Goal: Task Accomplishment & Management: Use online tool/utility

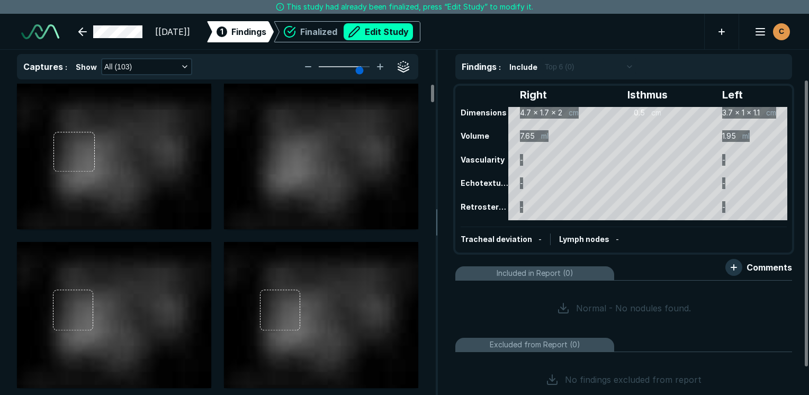
scroll to position [2893, 5002]
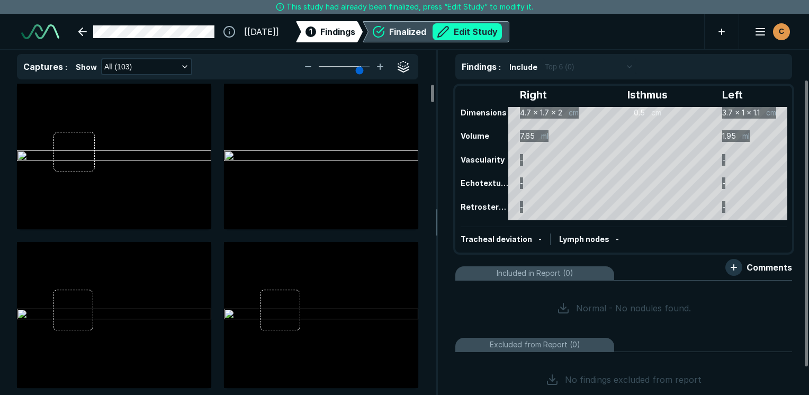
click at [502, 31] on button "Edit Study" at bounding box center [467, 31] width 69 height 17
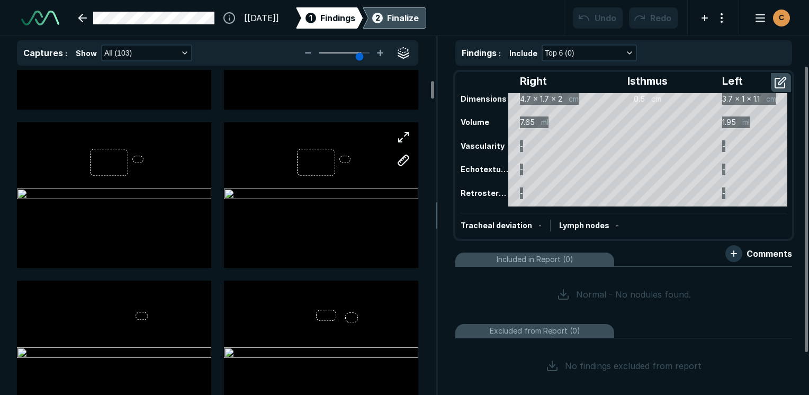
scroll to position [318, 0]
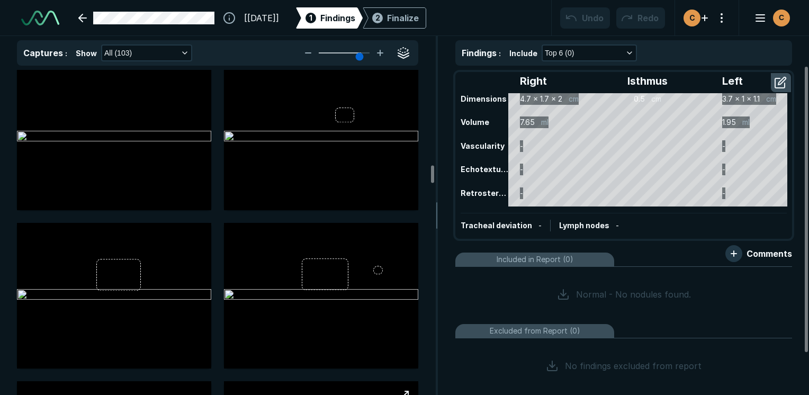
scroll to position [2383, 0]
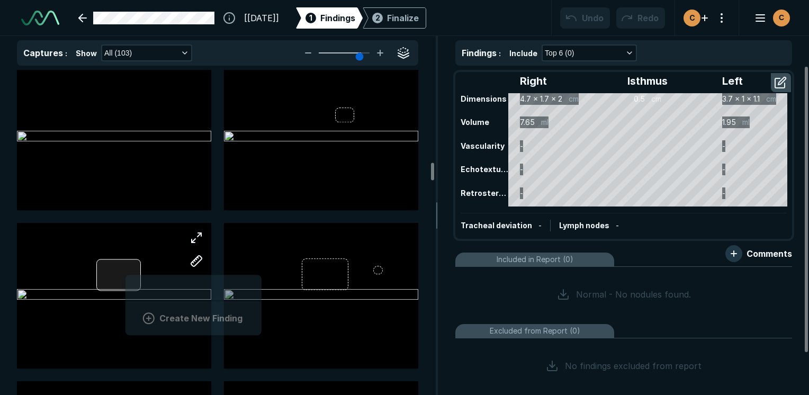
click at [126, 271] on div "Create New Finding" at bounding box center [114, 296] width 194 height 146
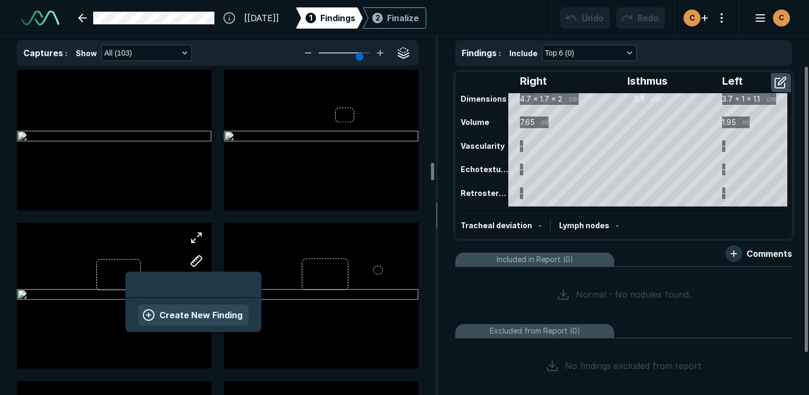
click at [204, 311] on button "Create New Finding" at bounding box center [193, 315] width 111 height 21
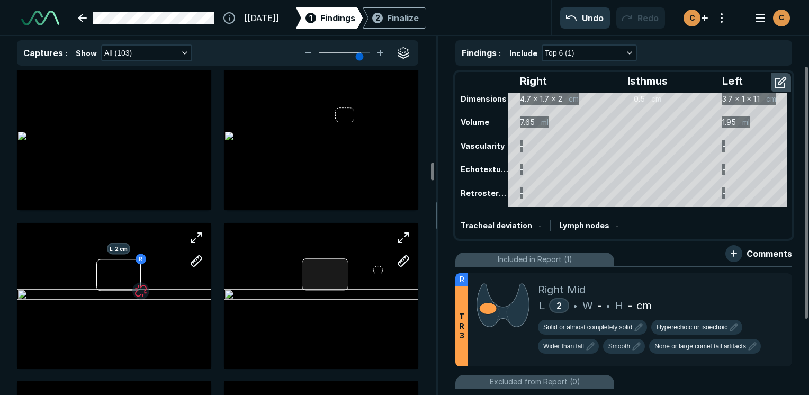
click at [323, 261] on div at bounding box center [325, 275] width 47 height 32
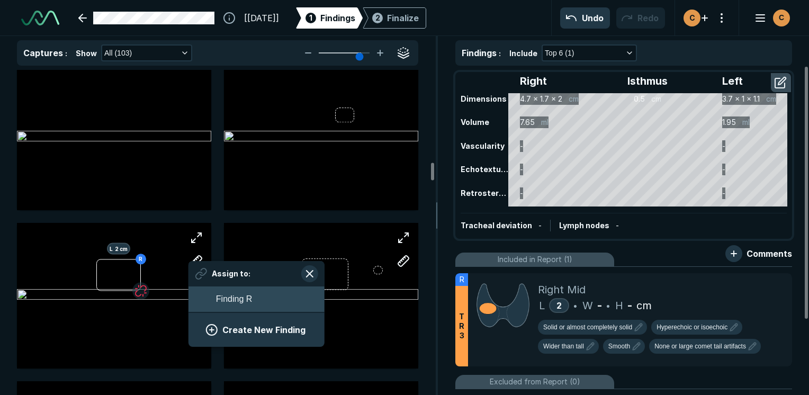
click at [230, 300] on span "Finding R" at bounding box center [234, 299] width 36 height 13
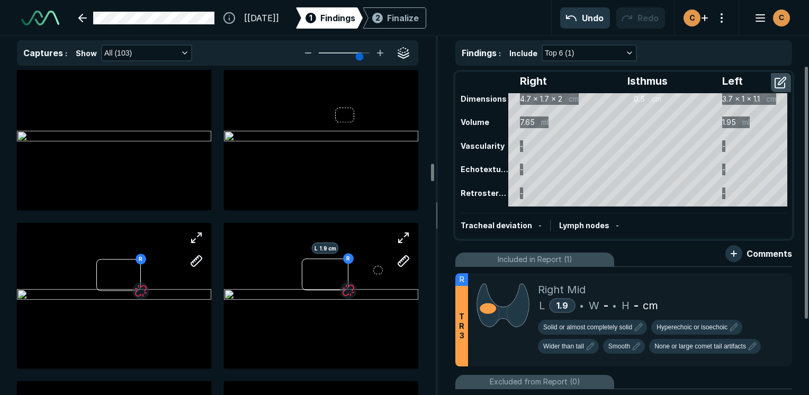
scroll to position [2489, 0]
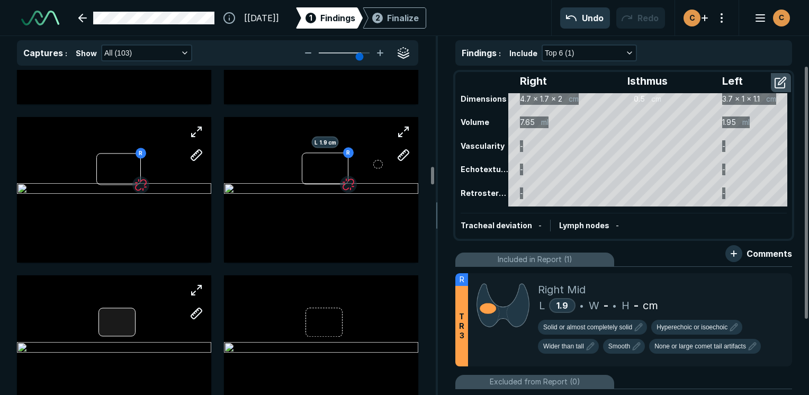
click at [109, 318] on div at bounding box center [114, 348] width 194 height 146
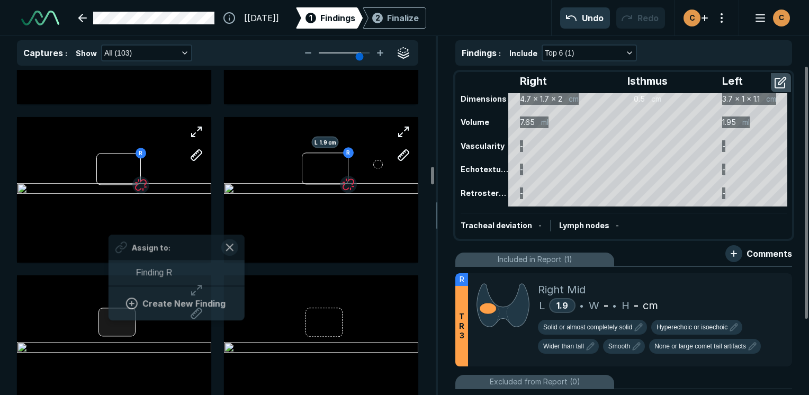
scroll to position [1452, 1964]
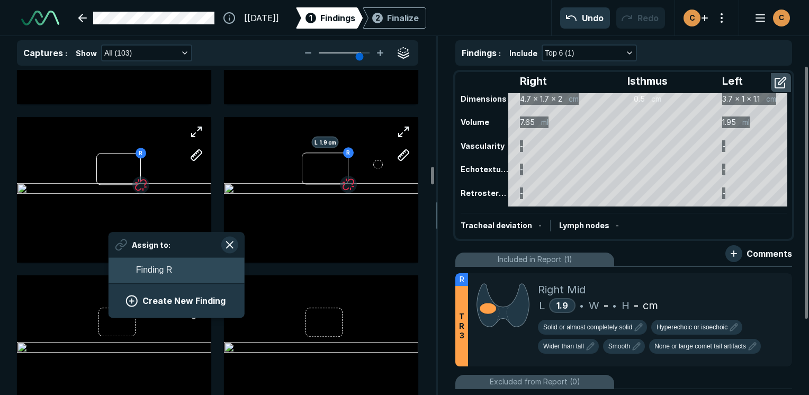
click at [164, 278] on button "Finding R" at bounding box center [177, 269] width 136 height 25
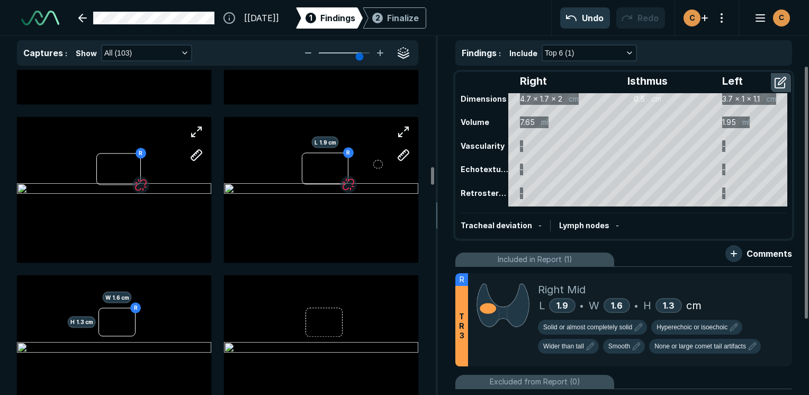
scroll to position [2595, 0]
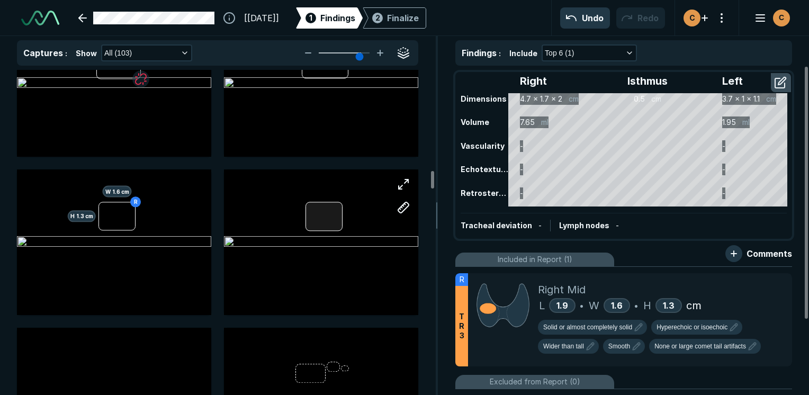
click at [328, 218] on div at bounding box center [324, 216] width 37 height 29
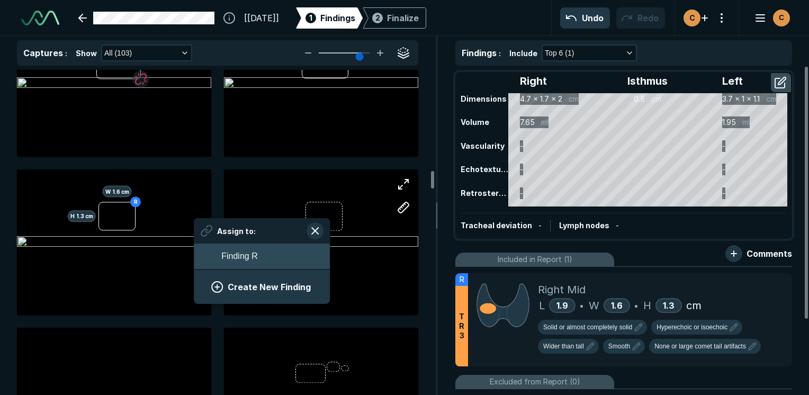
click at [284, 251] on button "Finding R" at bounding box center [262, 256] width 136 height 25
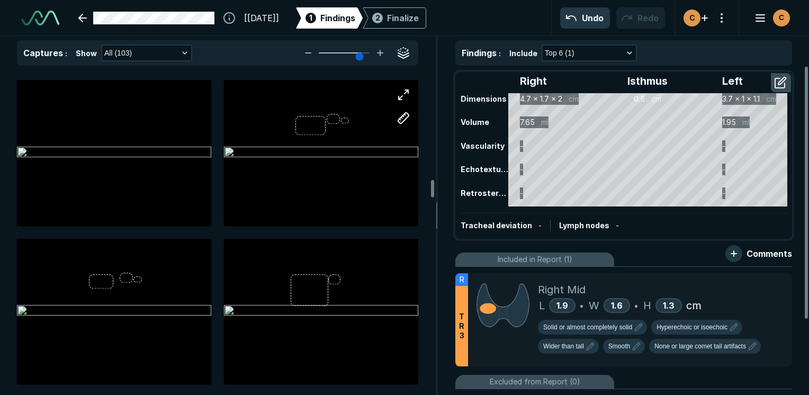
scroll to position [2860, 0]
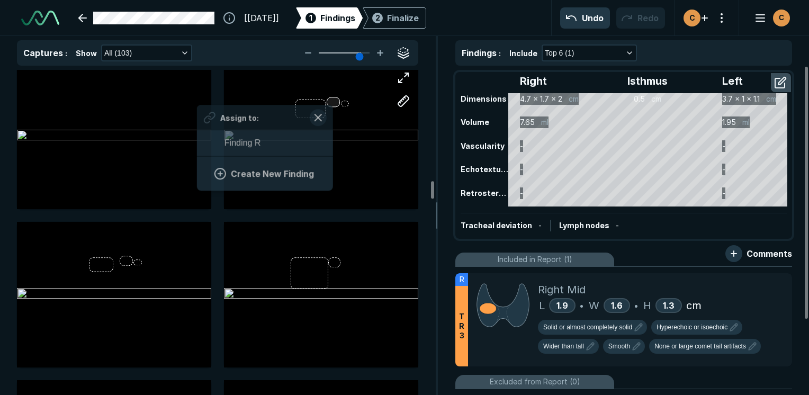
click at [332, 103] on div at bounding box center [333, 102] width 13 height 10
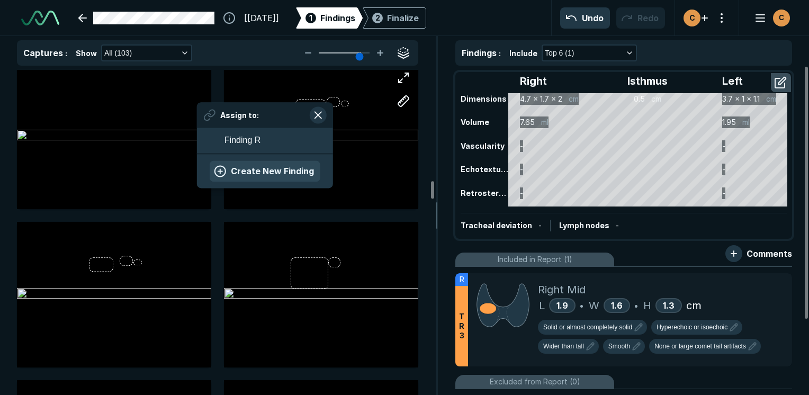
click at [268, 165] on button "Create New Finding" at bounding box center [265, 171] width 111 height 21
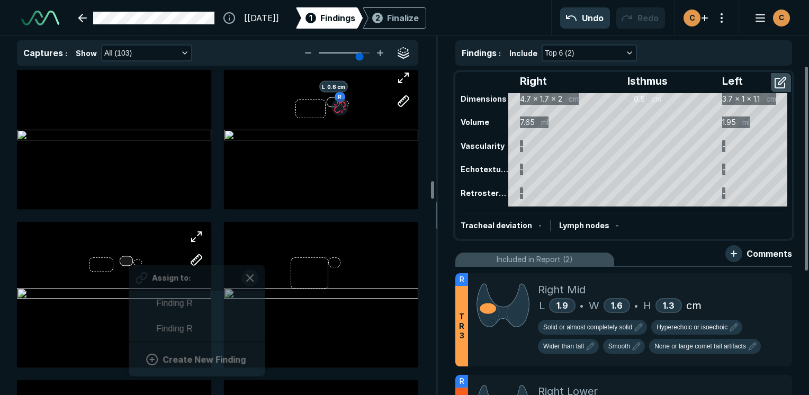
click at [129, 259] on div "Assign to: Finding R Finding R Create New Finding" at bounding box center [114, 295] width 194 height 146
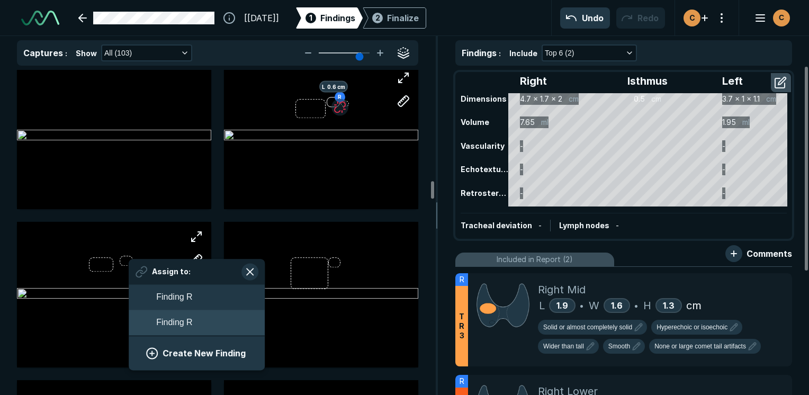
click at [166, 320] on span "Finding R" at bounding box center [174, 322] width 36 height 13
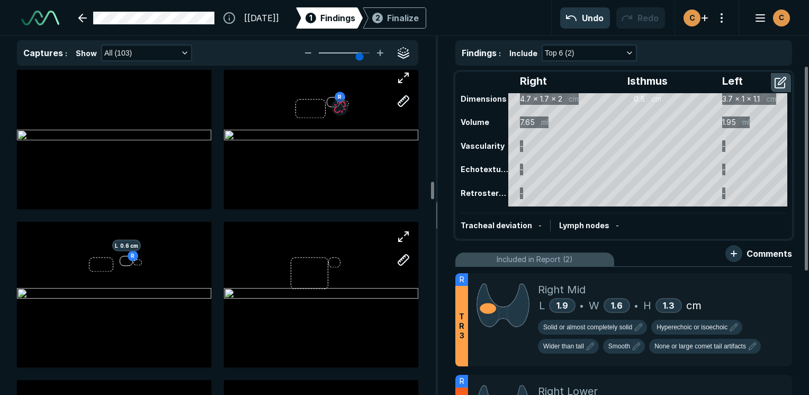
scroll to position [2913, 0]
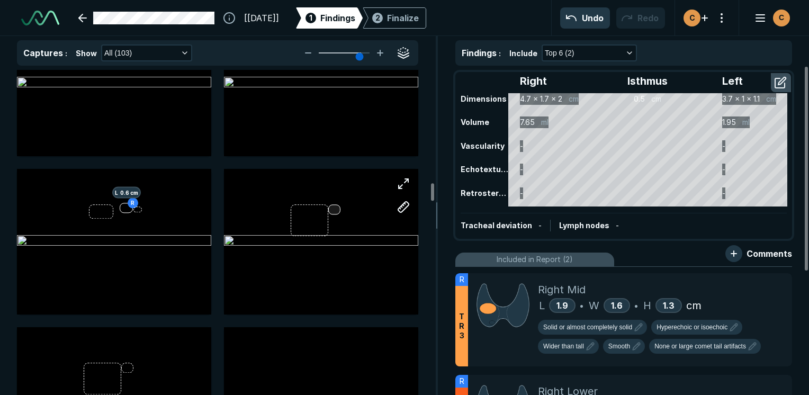
click at [333, 208] on div at bounding box center [334, 209] width 12 height 10
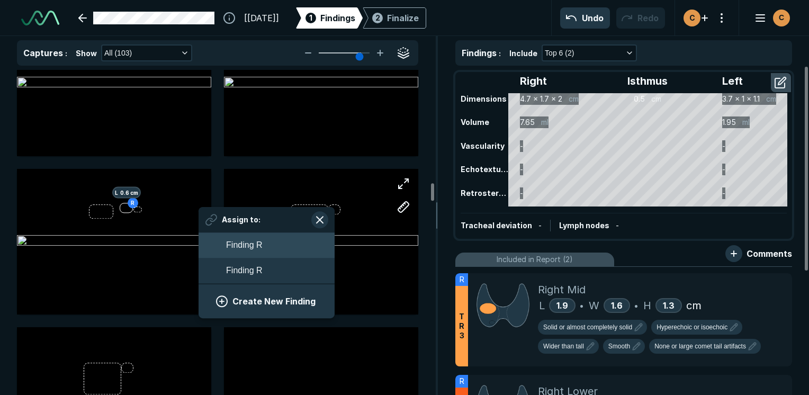
scroll to position [1567, 1964]
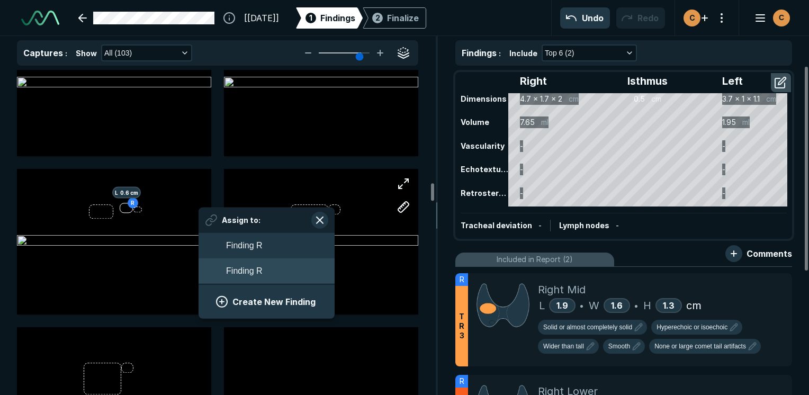
click at [278, 264] on button "Finding R" at bounding box center [267, 270] width 136 height 25
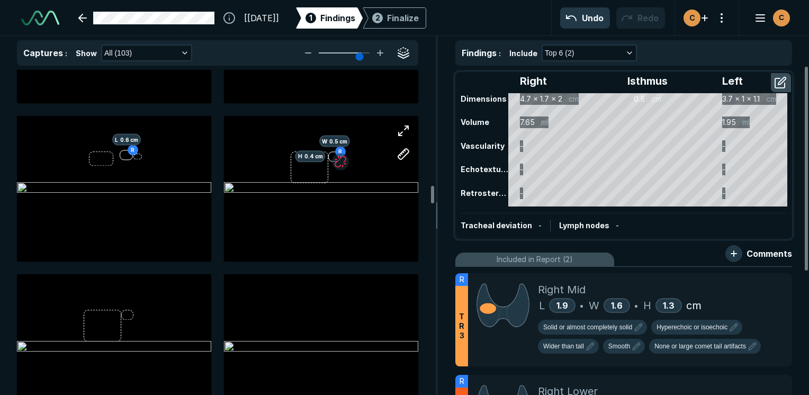
scroll to position [3019, 0]
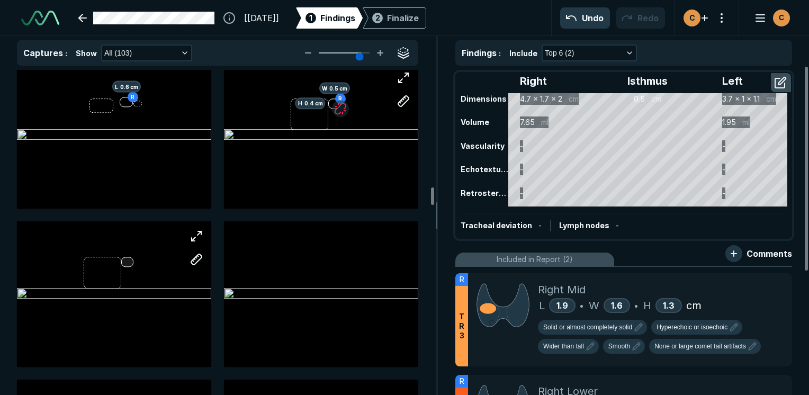
click at [126, 260] on div at bounding box center [114, 294] width 194 height 146
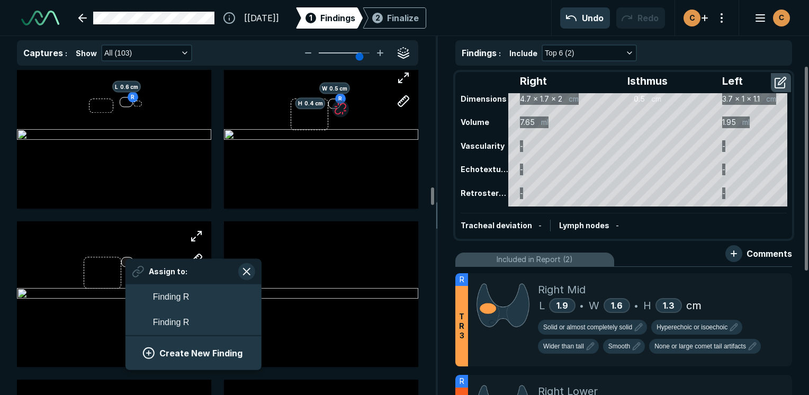
scroll to position [1567, 1964]
click at [165, 319] on span "Finding R" at bounding box center [171, 322] width 36 height 13
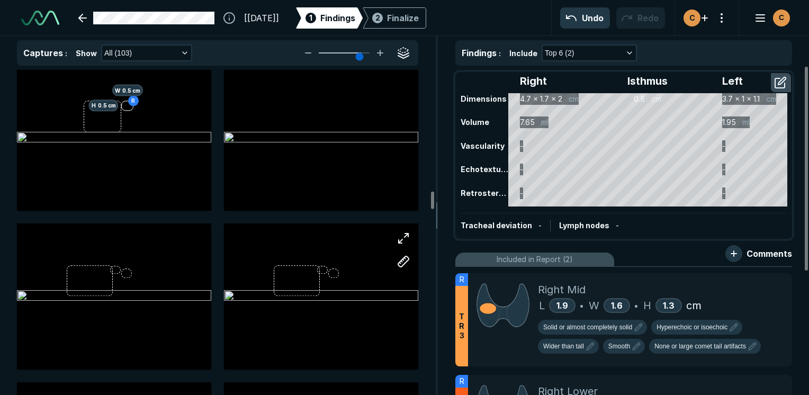
scroll to position [3178, 0]
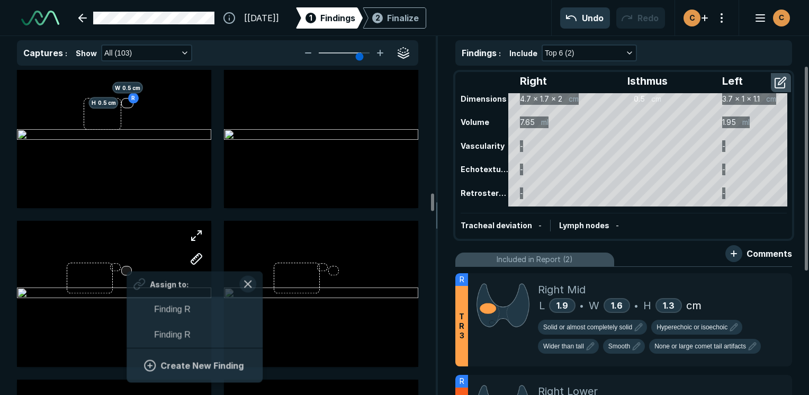
click at [127, 270] on div "Assign to: Finding R Finding R Create New Finding" at bounding box center [114, 294] width 194 height 146
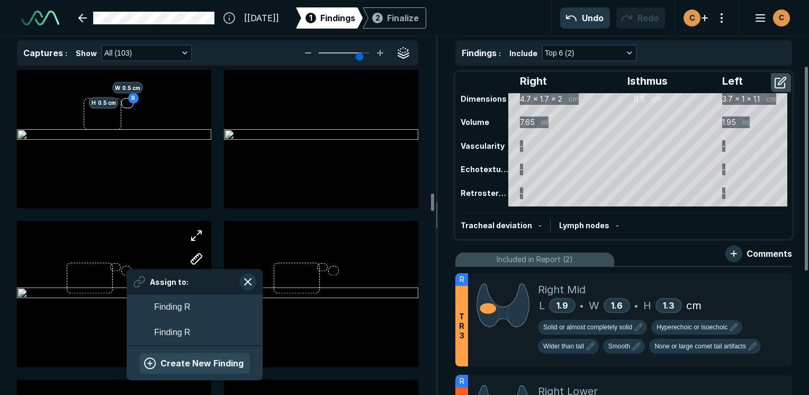
click at [190, 363] on button "Create New Finding" at bounding box center [194, 363] width 111 height 21
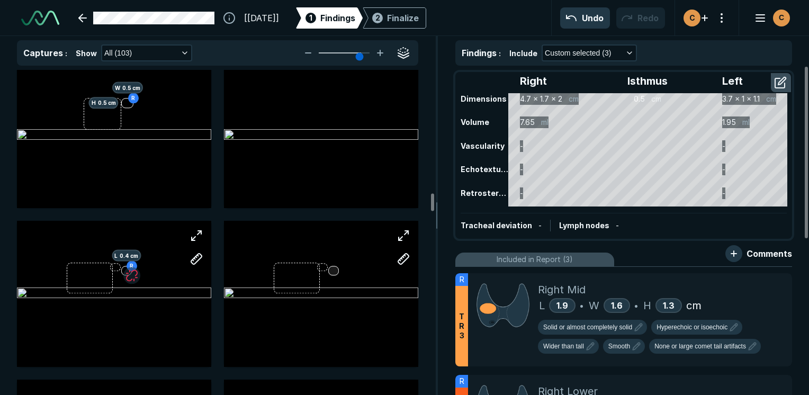
click at [330, 271] on div at bounding box center [321, 294] width 194 height 146
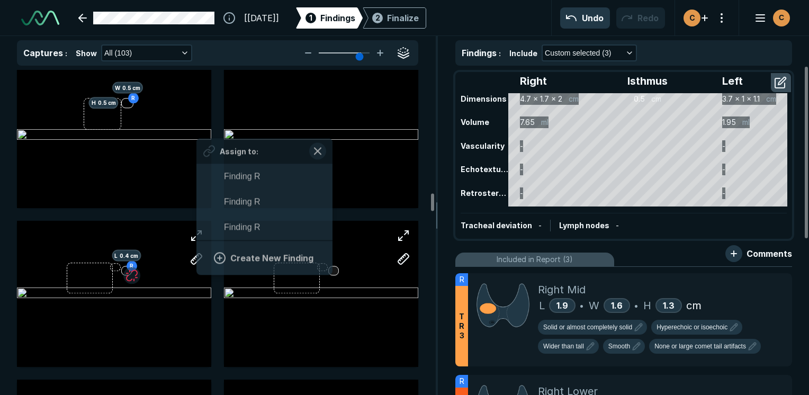
scroll to position [1681, 1964]
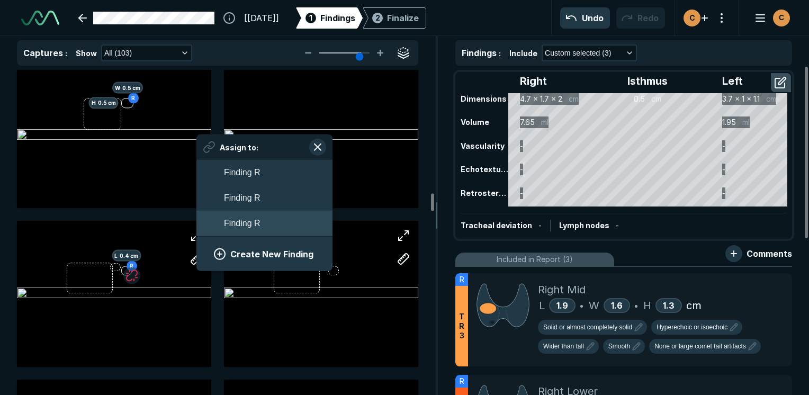
click at [271, 229] on button "Finding R" at bounding box center [264, 223] width 136 height 25
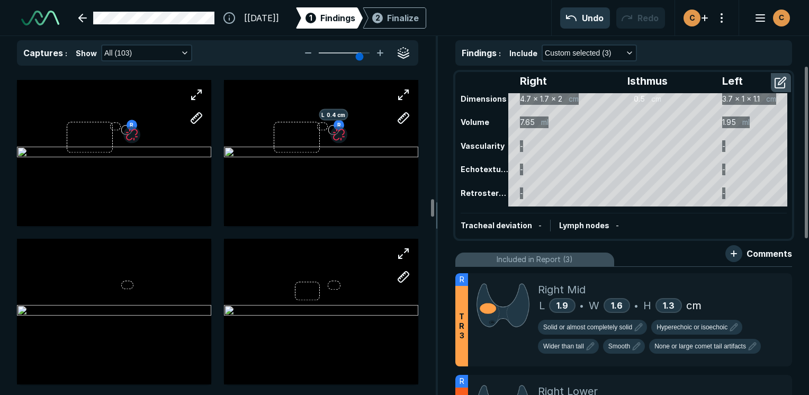
scroll to position [3336, 0]
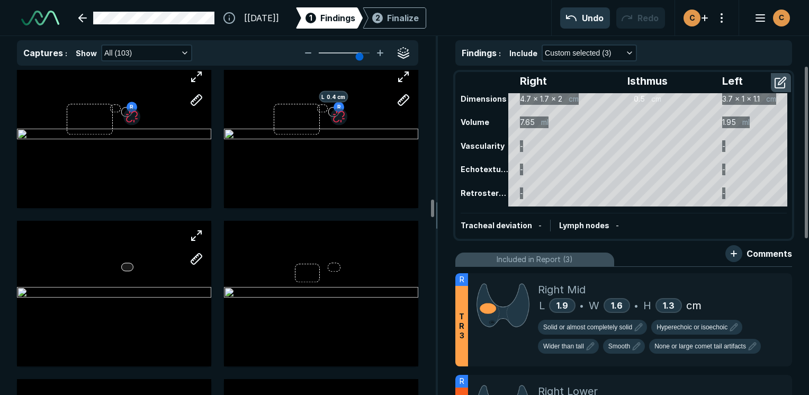
click at [132, 265] on div at bounding box center [114, 294] width 194 height 146
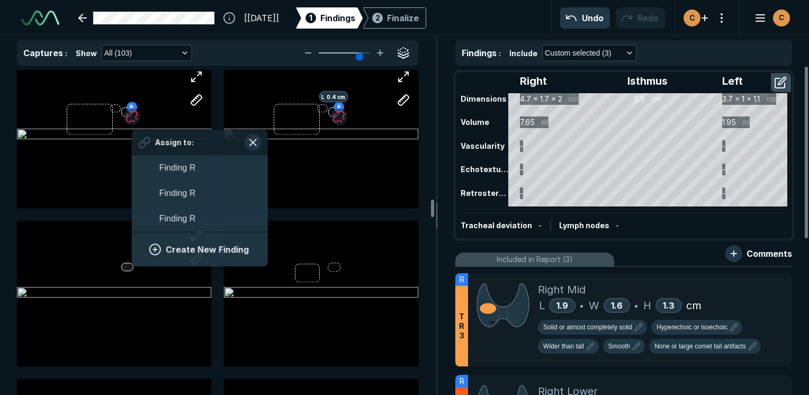
scroll to position [1681, 1964]
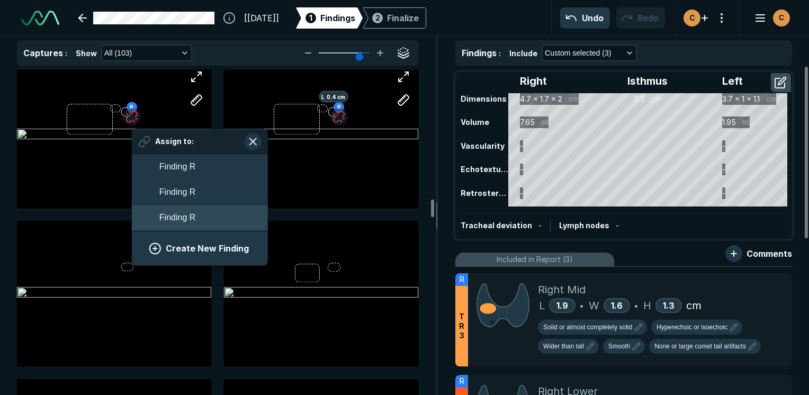
click at [174, 212] on span "Finding R" at bounding box center [177, 217] width 36 height 13
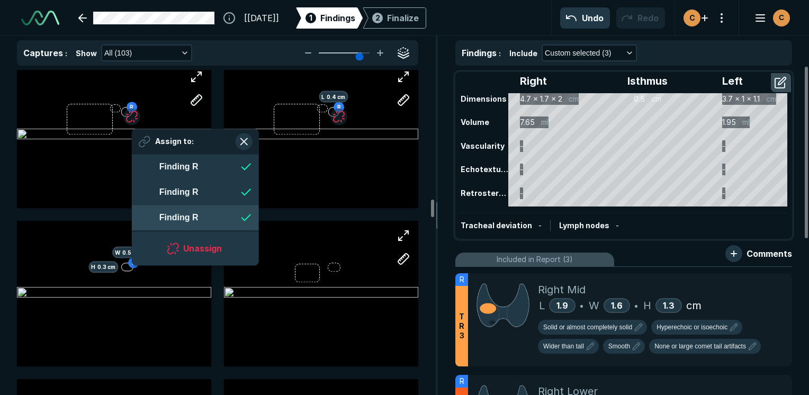
scroll to position [1681, 1932]
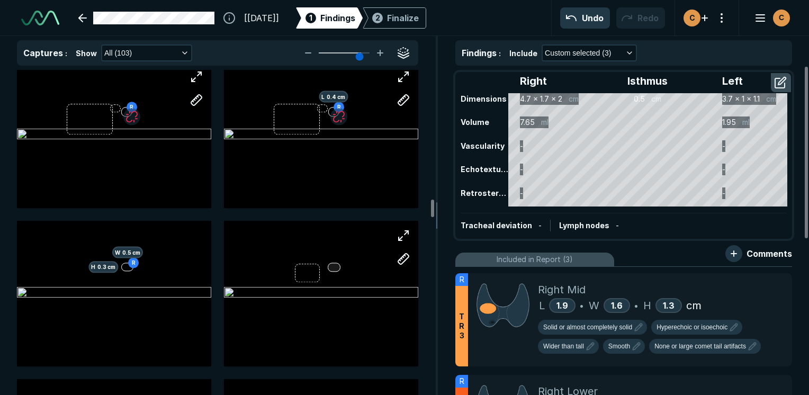
click at [337, 267] on div at bounding box center [334, 267] width 13 height 9
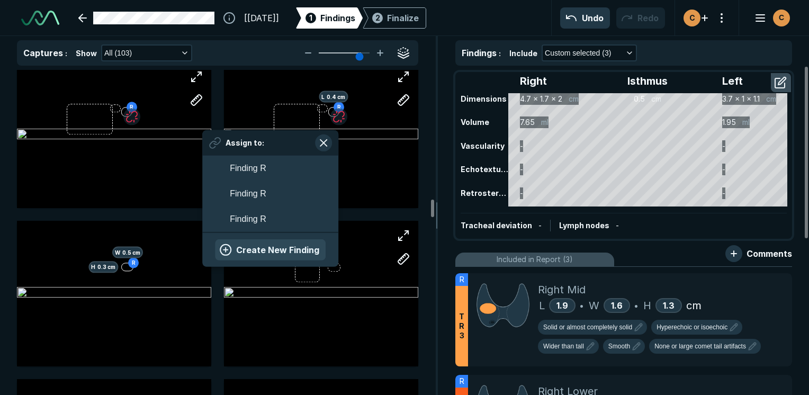
scroll to position [1681, 1964]
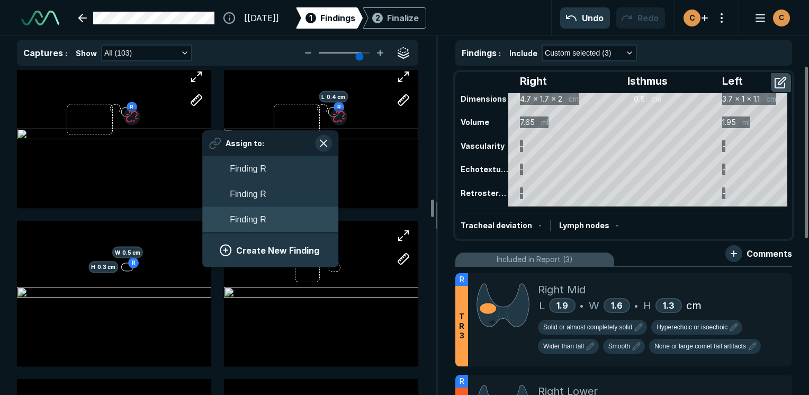
click at [262, 217] on span "Finding R" at bounding box center [248, 219] width 36 height 13
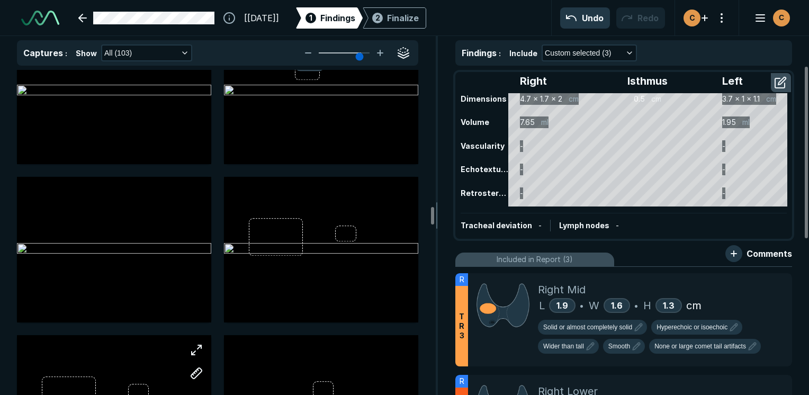
scroll to position [0, 0]
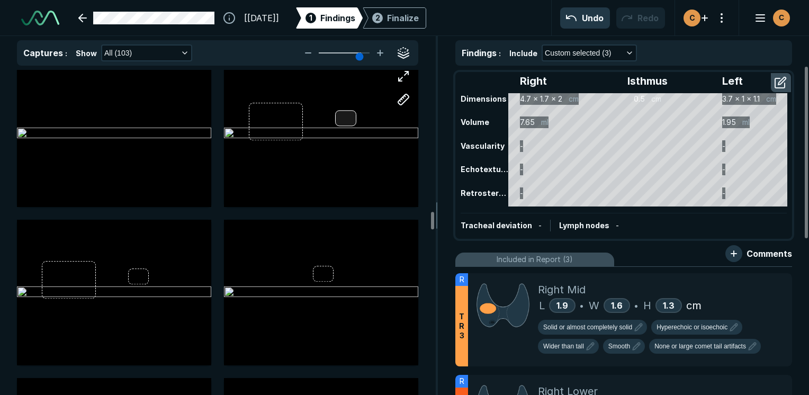
click at [350, 115] on div at bounding box center [321, 134] width 194 height 146
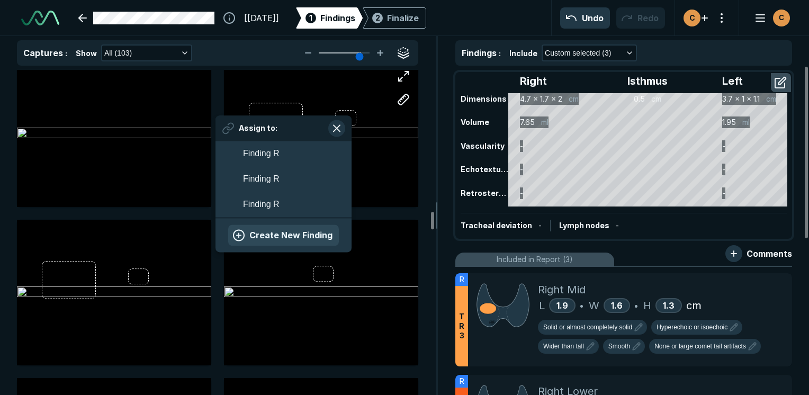
click at [290, 231] on button "Create New Finding" at bounding box center [283, 235] width 111 height 21
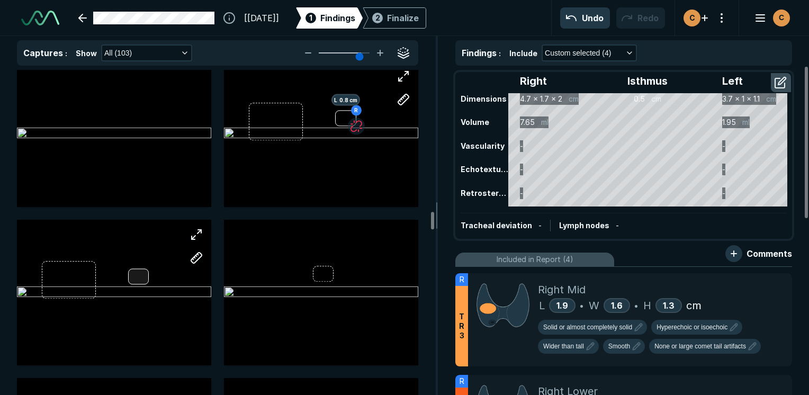
click at [142, 274] on div at bounding box center [114, 293] width 194 height 146
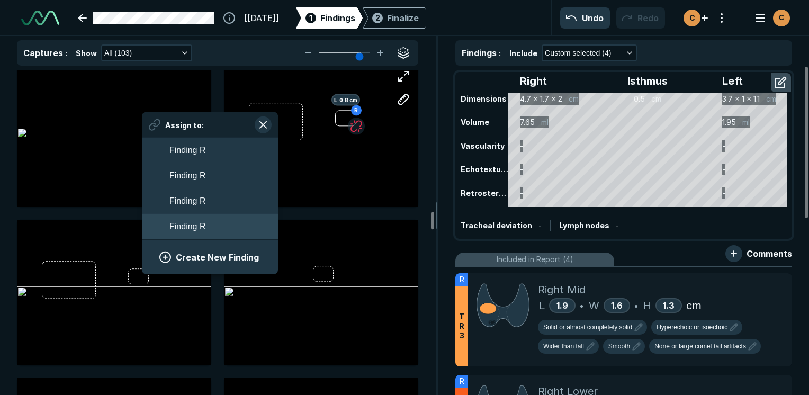
click at [218, 228] on button "Finding R" at bounding box center [210, 226] width 136 height 25
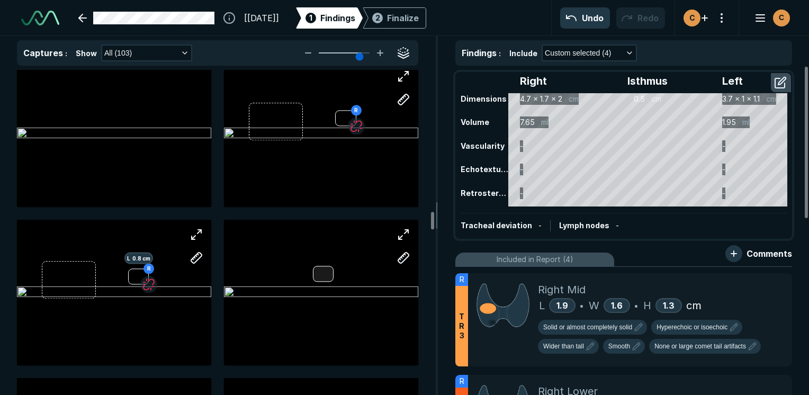
click at [328, 281] on div at bounding box center [321, 293] width 194 height 146
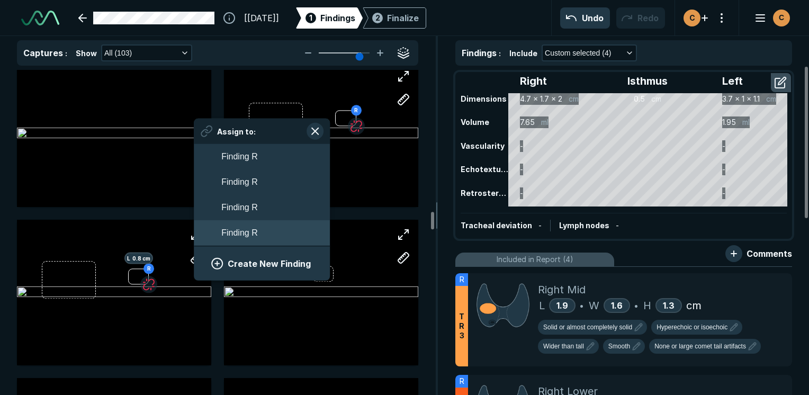
click at [245, 234] on span "Finding R" at bounding box center [239, 233] width 36 height 13
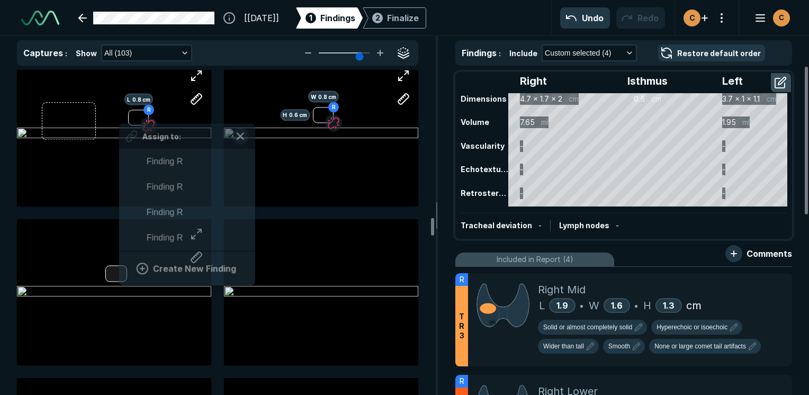
click at [119, 279] on div "Assign to: Finding R Finding R Finding R Finding R Create New Finding" at bounding box center [114, 292] width 194 height 146
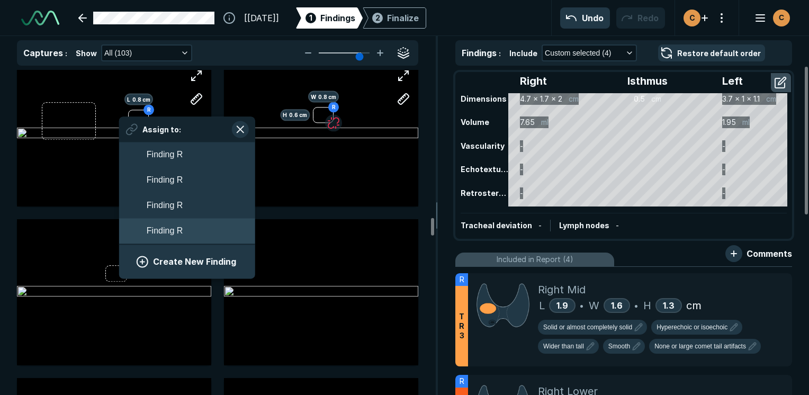
click at [180, 230] on span "Finding R" at bounding box center [165, 231] width 36 height 13
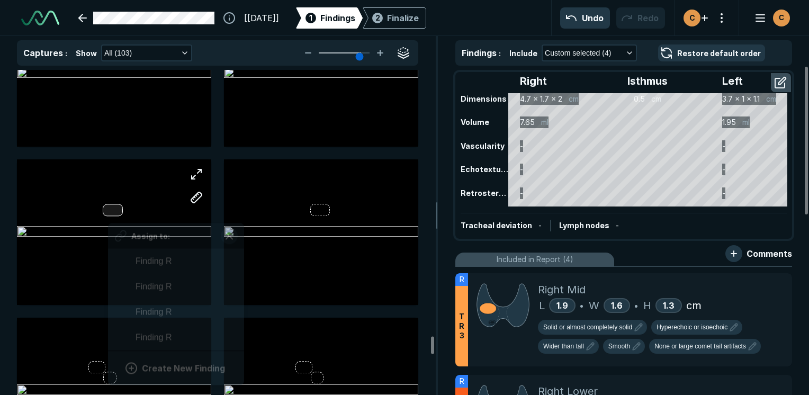
click at [108, 212] on div "Assign to: Finding R Finding R Finding R Finding R Create New Finding" at bounding box center [114, 232] width 194 height 146
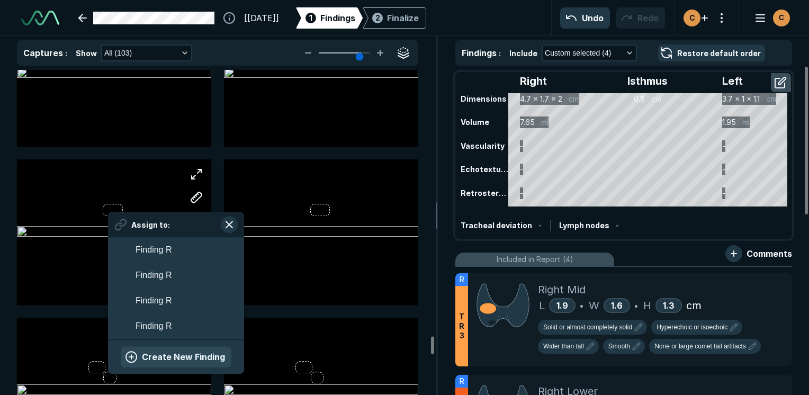
click at [161, 352] on button "Create New Finding" at bounding box center [176, 356] width 111 height 21
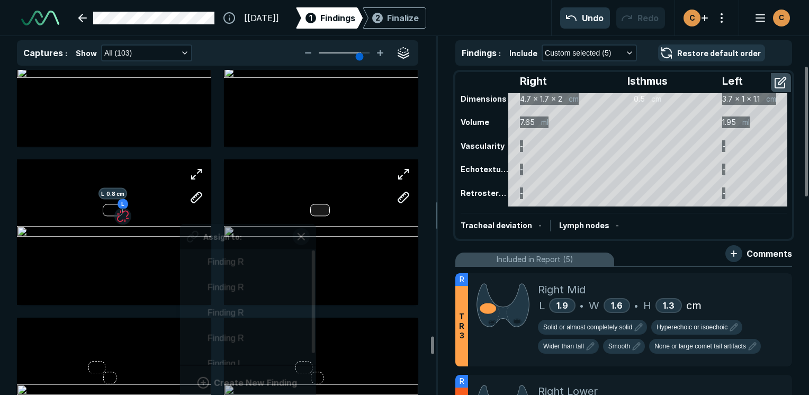
click at [314, 211] on div at bounding box center [320, 210] width 20 height 12
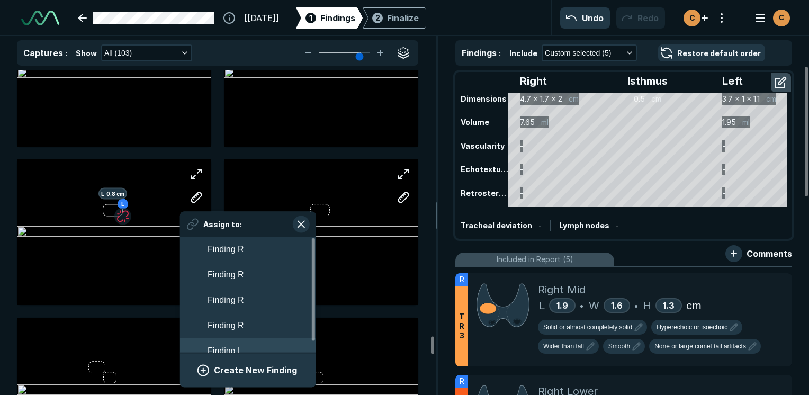
click at [272, 347] on button "Finding L" at bounding box center [248, 350] width 136 height 25
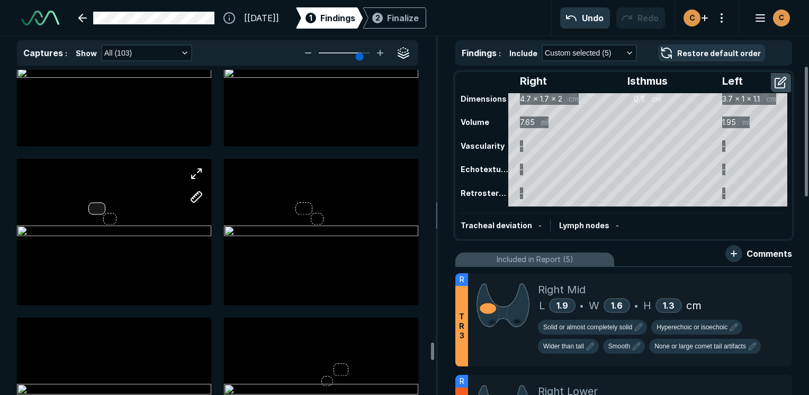
click at [93, 207] on div at bounding box center [114, 232] width 194 height 146
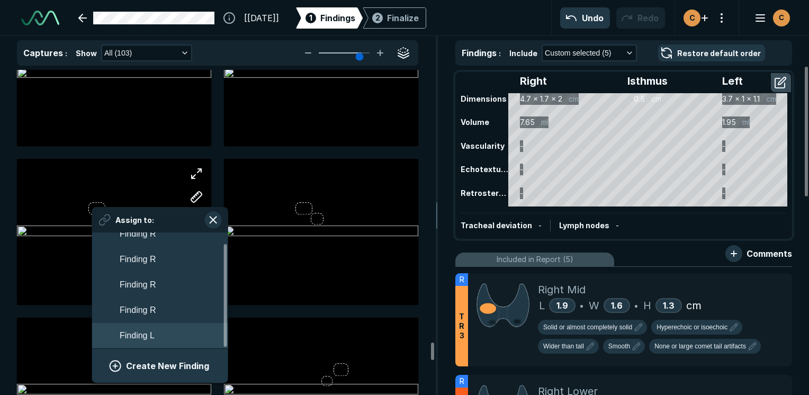
click at [162, 328] on button "Finding L" at bounding box center [160, 336] width 136 height 25
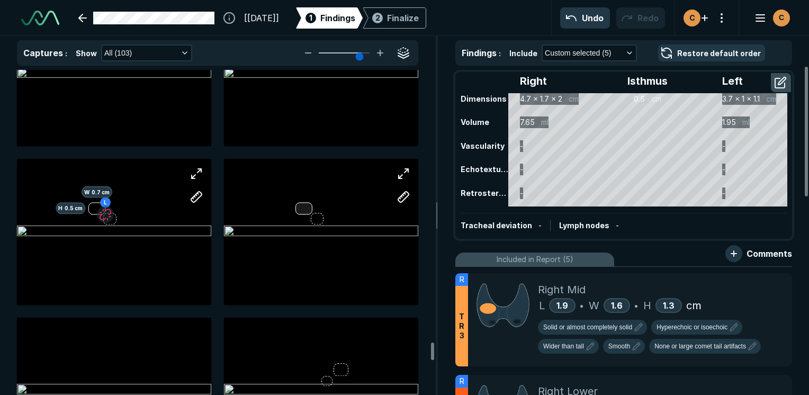
click at [303, 205] on div at bounding box center [304, 208] width 17 height 12
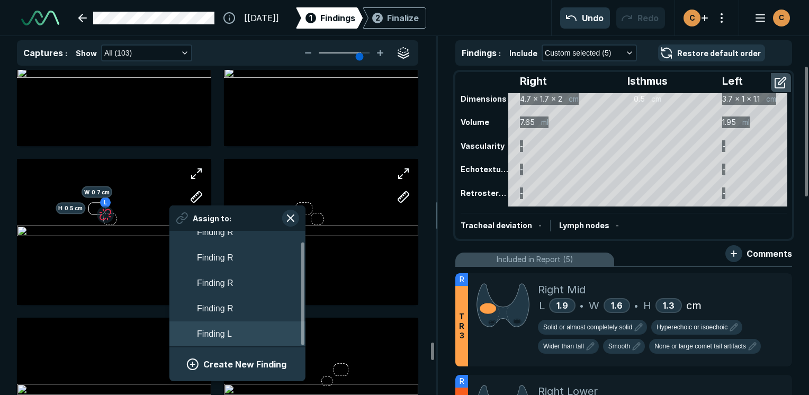
click at [235, 329] on button "Finding L" at bounding box center [237, 333] width 136 height 25
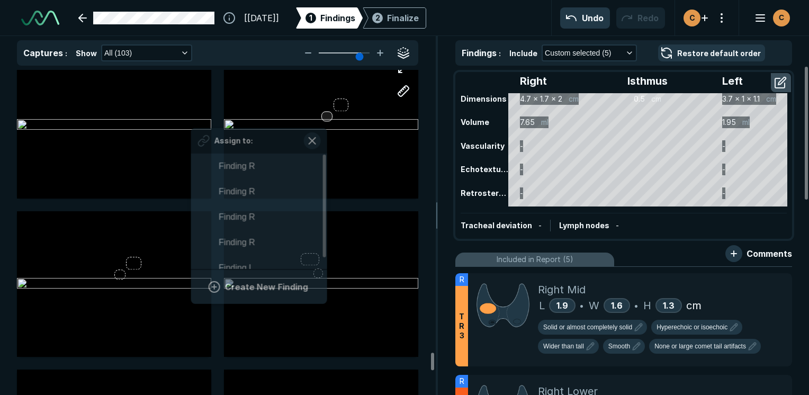
click at [325, 120] on div at bounding box center [326, 117] width 11 height 10
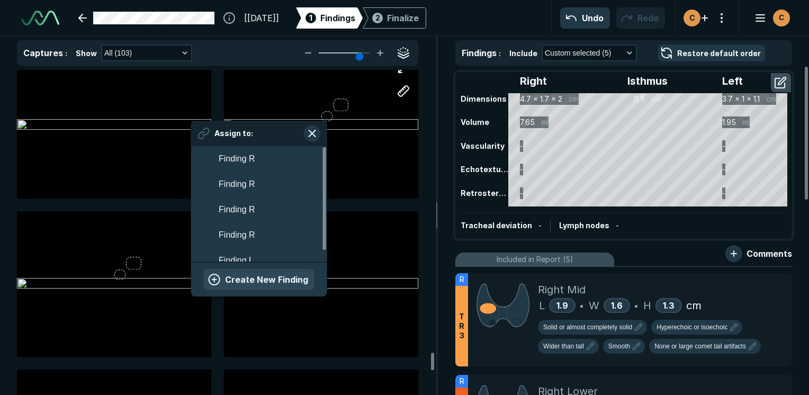
click at [275, 271] on button "Create New Finding" at bounding box center [259, 279] width 111 height 21
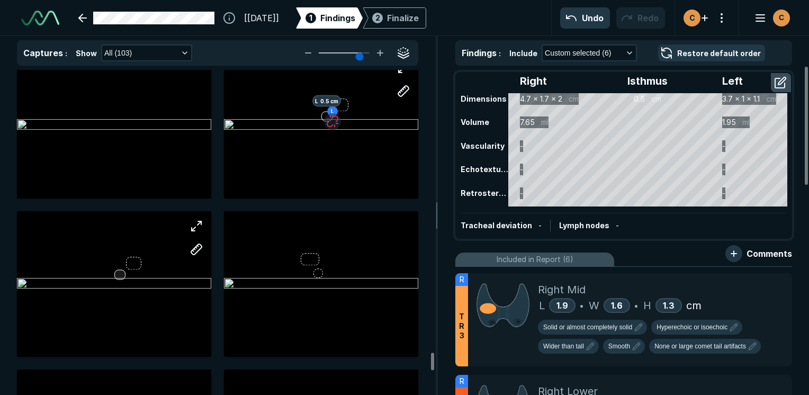
click at [114, 278] on div at bounding box center [114, 284] width 194 height 146
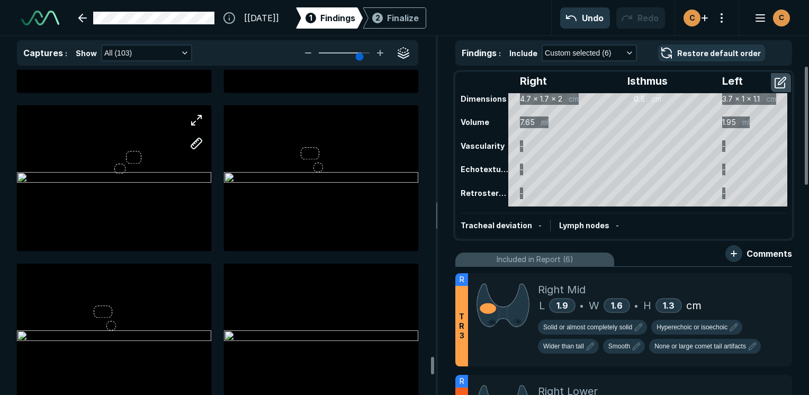
click at [117, 174] on div at bounding box center [114, 178] width 194 height 146
click at [119, 167] on div at bounding box center [114, 178] width 194 height 146
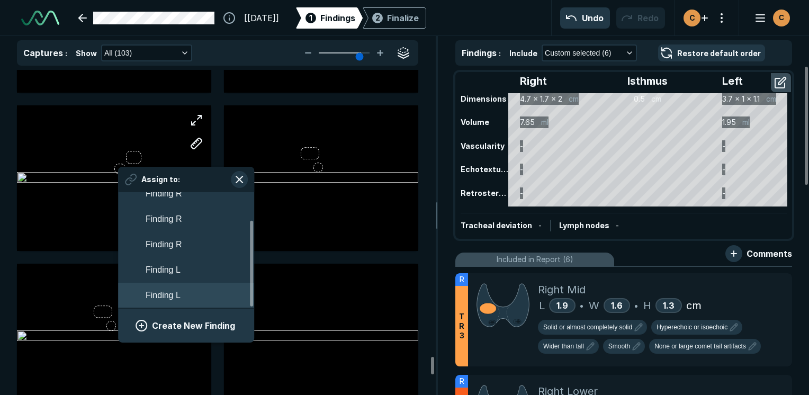
click at [173, 298] on span "Finding L" at bounding box center [163, 295] width 35 height 13
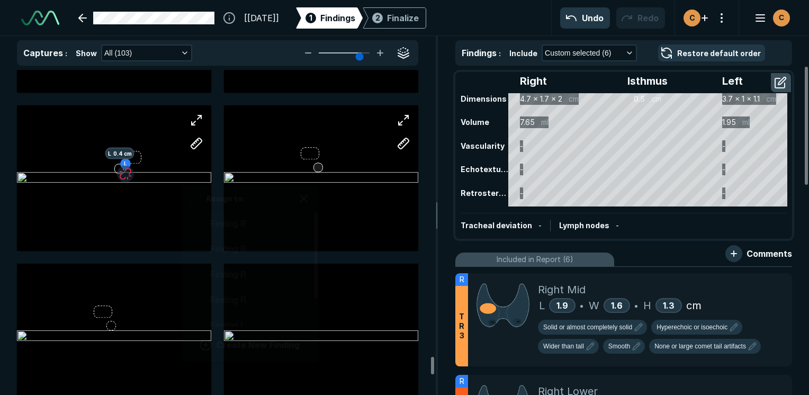
click at [317, 169] on div at bounding box center [319, 168] width 10 height 10
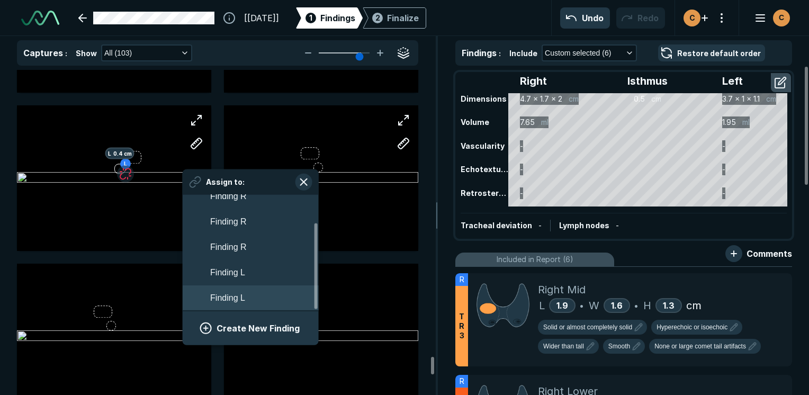
click at [240, 300] on span "Finding L" at bounding box center [227, 298] width 35 height 13
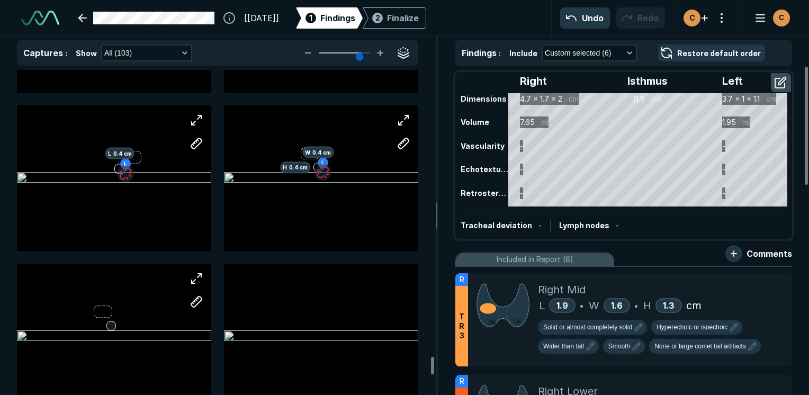
click at [111, 324] on div at bounding box center [114, 337] width 194 height 146
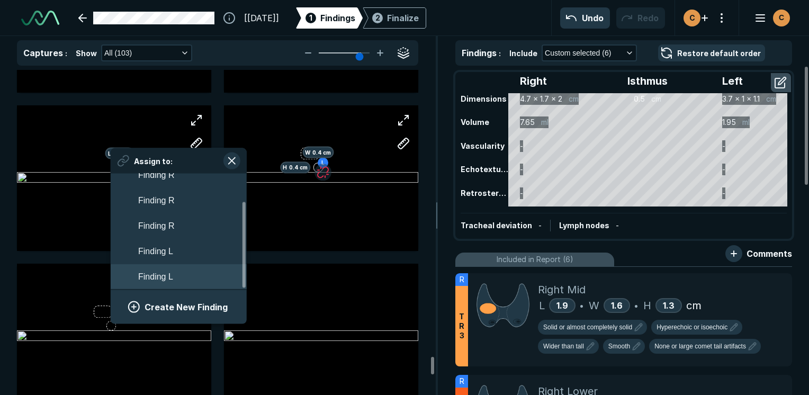
click at [175, 276] on button "Finding L" at bounding box center [179, 276] width 136 height 25
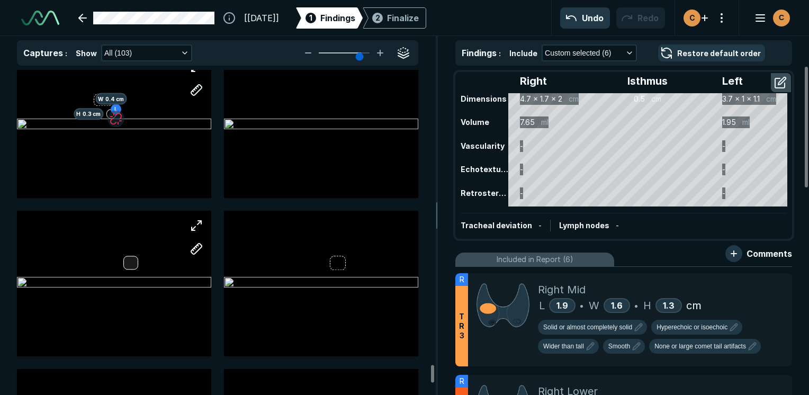
click at [131, 256] on div at bounding box center [114, 284] width 194 height 146
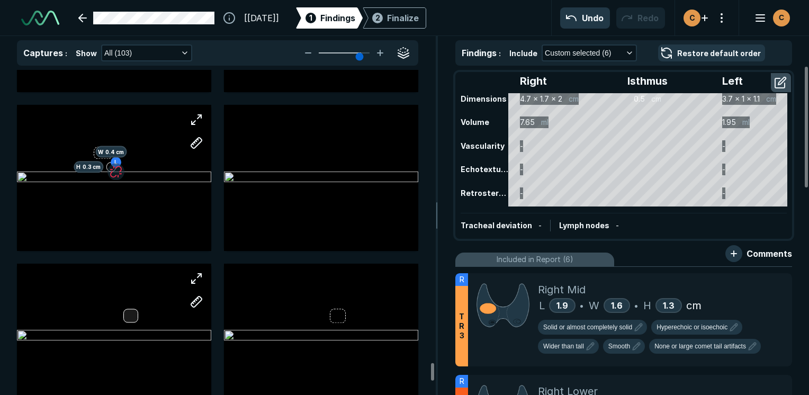
click at [131, 317] on div at bounding box center [114, 337] width 194 height 146
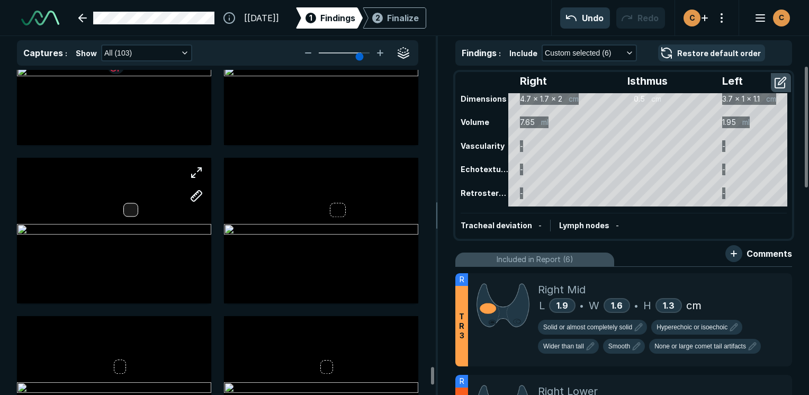
click at [130, 205] on div at bounding box center [114, 231] width 194 height 146
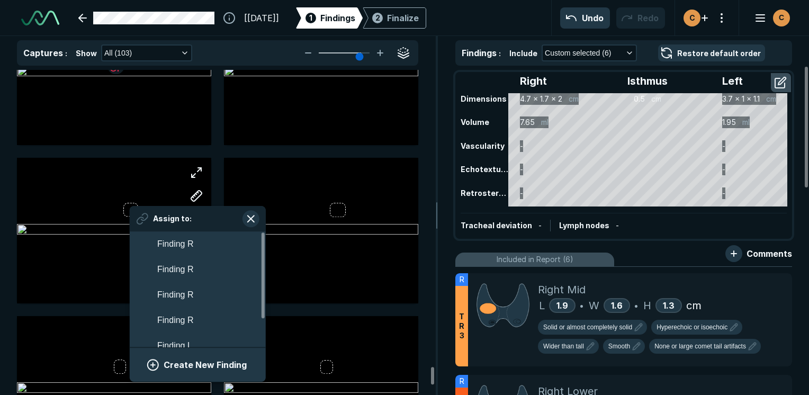
click at [190, 353] on div "Create New Finding" at bounding box center [198, 364] width 136 height 35
click at [190, 361] on button "Create New Finding" at bounding box center [197, 364] width 111 height 21
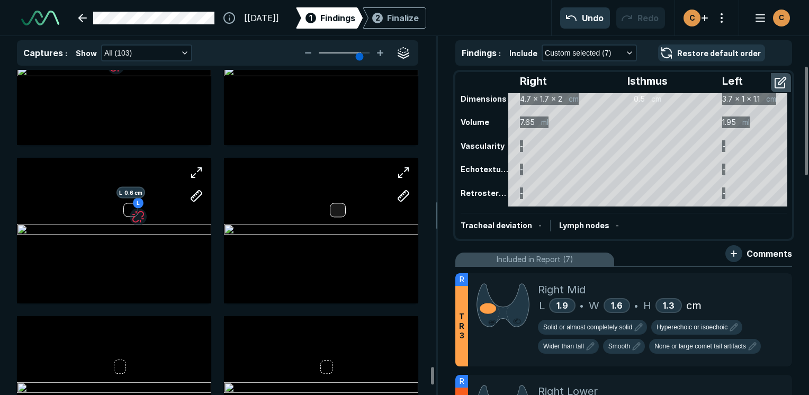
click at [339, 204] on div at bounding box center [338, 210] width 16 height 14
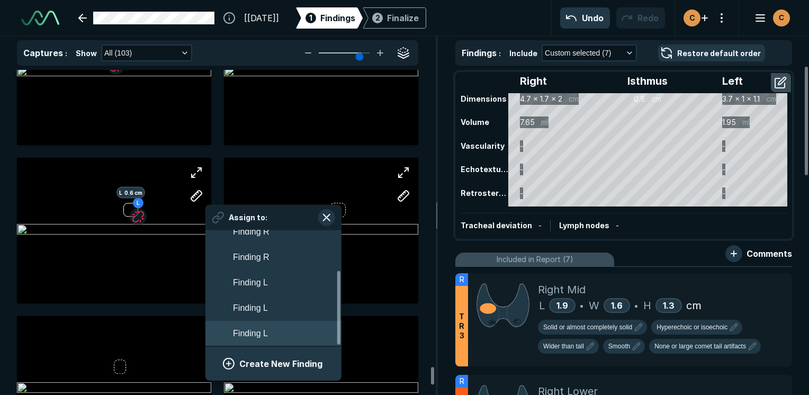
click at [287, 330] on button "Finding L" at bounding box center [273, 332] width 136 height 25
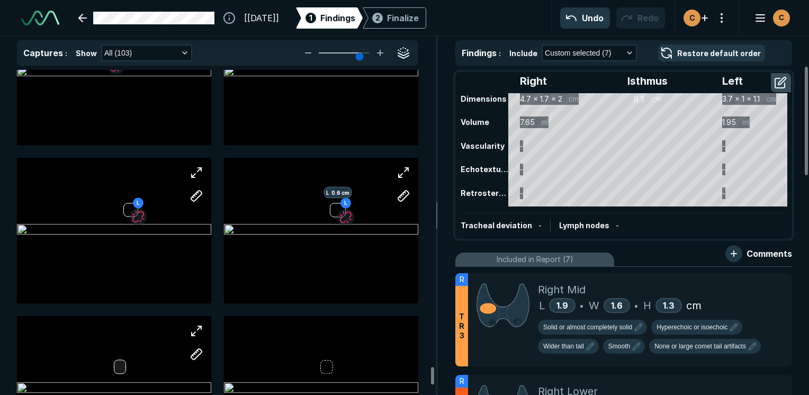
click at [121, 363] on div at bounding box center [114, 389] width 194 height 146
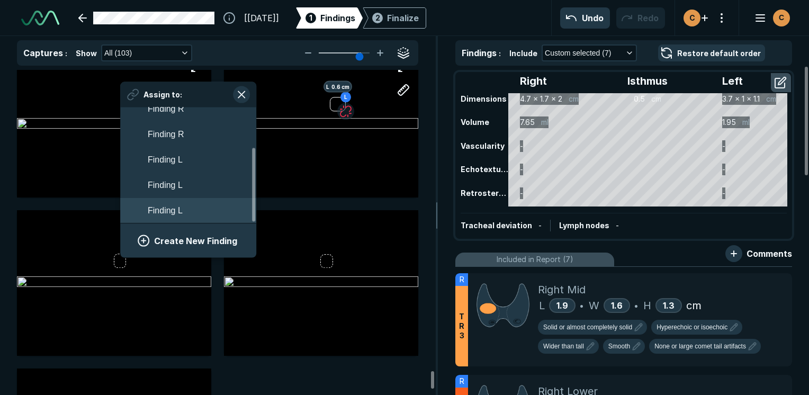
click at [207, 211] on button "Finding L" at bounding box center [188, 210] width 136 height 25
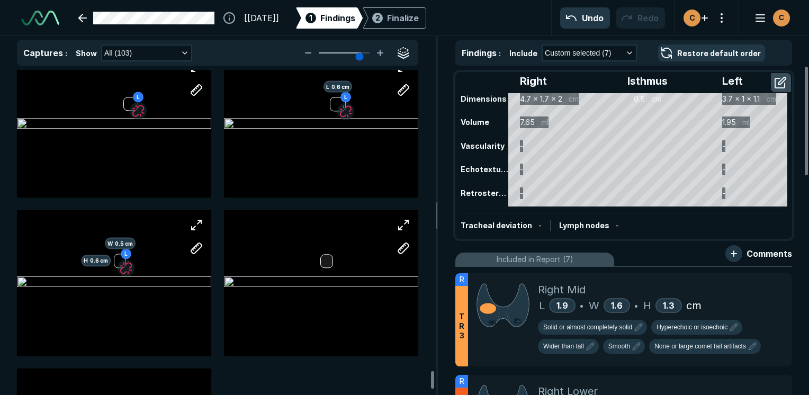
click at [330, 255] on div at bounding box center [326, 261] width 13 height 13
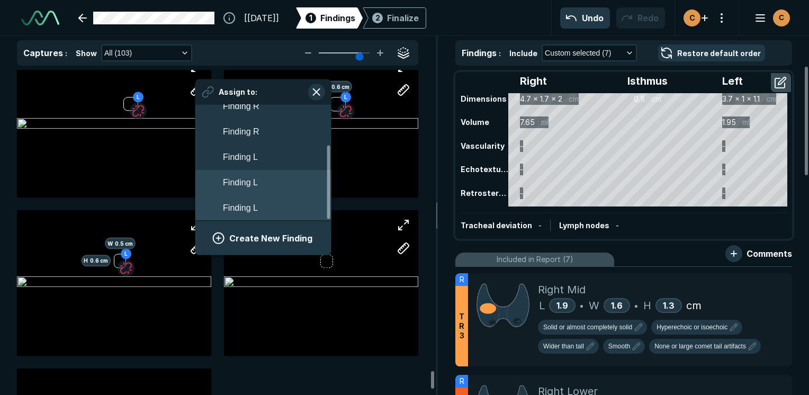
click at [306, 208] on button "Finding L" at bounding box center [263, 207] width 136 height 25
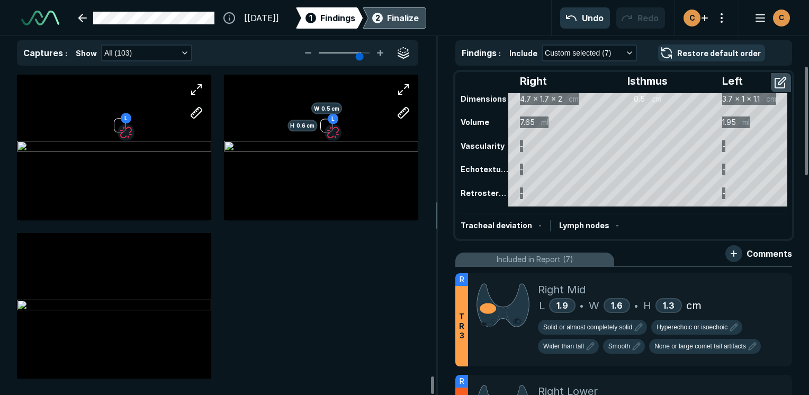
click at [419, 22] on div "Finalize" at bounding box center [403, 18] width 32 height 13
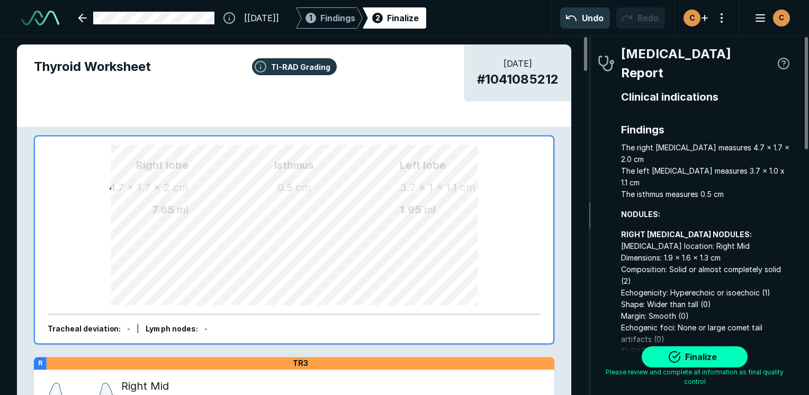
scroll to position [2916, 2218]
click at [316, 19] on div "1" at bounding box center [311, 18] width 11 height 11
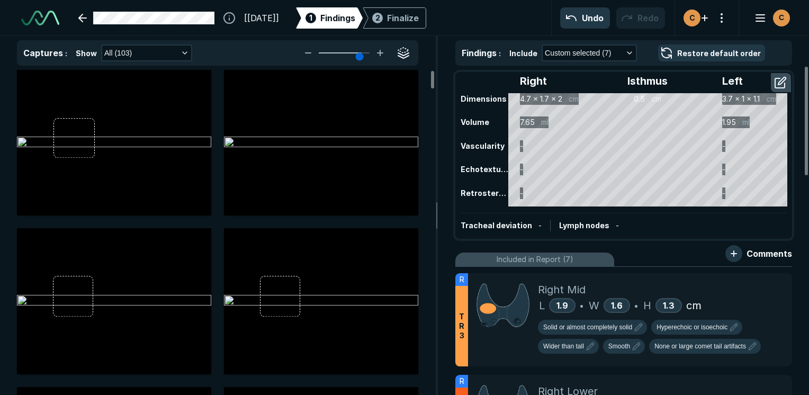
scroll to position [2793, 2860]
click at [419, 23] on div "Finalize" at bounding box center [403, 18] width 32 height 13
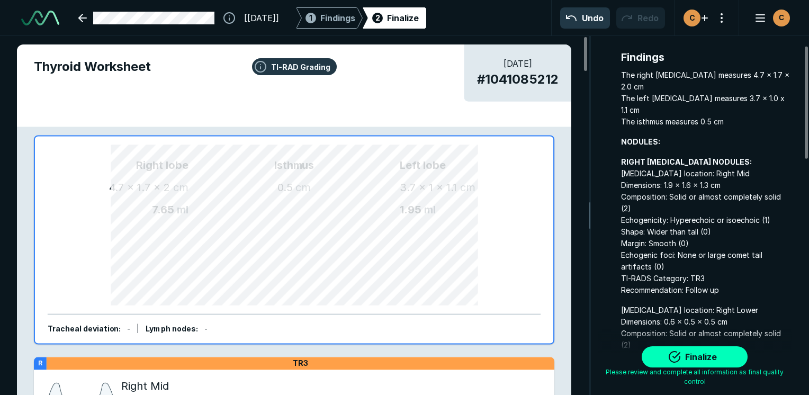
scroll to position [159, 0]
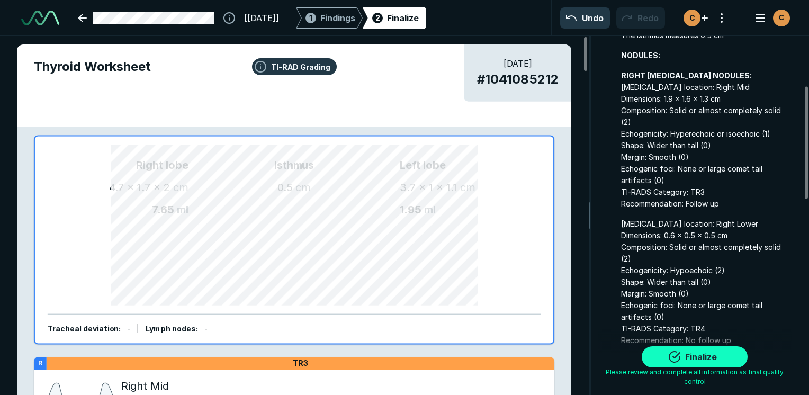
click at [724, 351] on button "Finalize" at bounding box center [695, 356] width 106 height 21
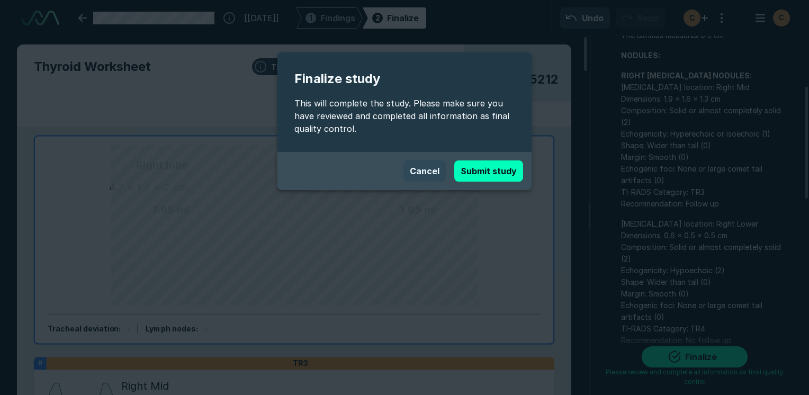
click at [431, 170] on button "Cancel" at bounding box center [425, 170] width 42 height 21
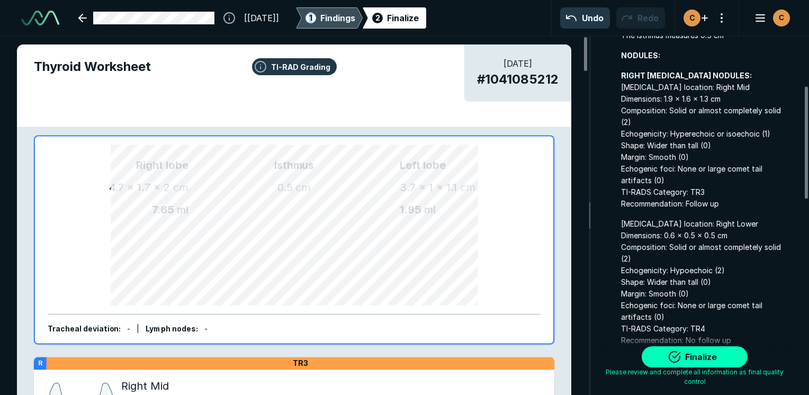
click at [340, 10] on div "1 Findings" at bounding box center [329, 17] width 52 height 21
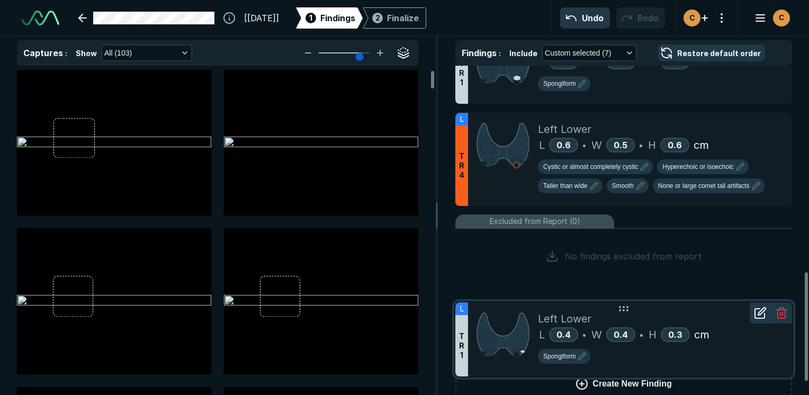
scroll to position [665, 0]
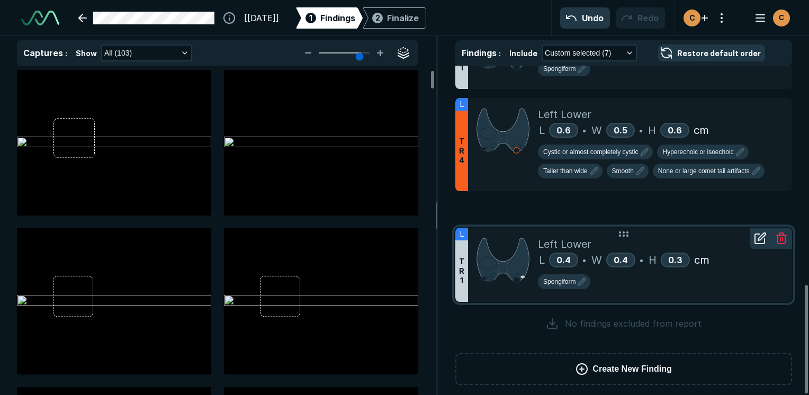
drag, startPoint x: 663, startPoint y: 181, endPoint x: 636, endPoint y: 228, distance: 54.3
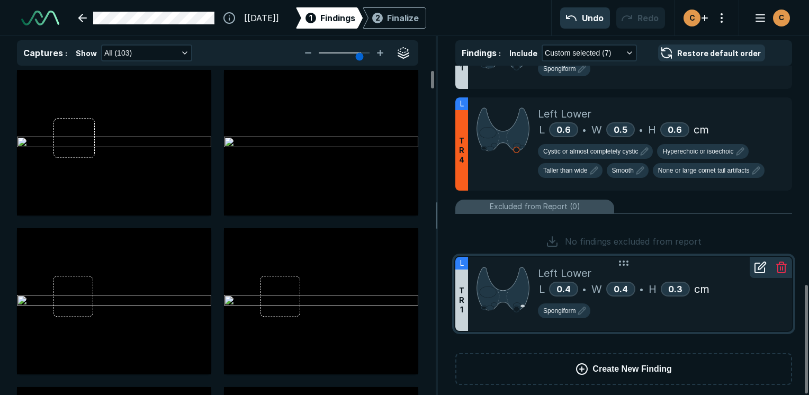
drag, startPoint x: 638, startPoint y: 202, endPoint x: 636, endPoint y: 260, distance: 57.8
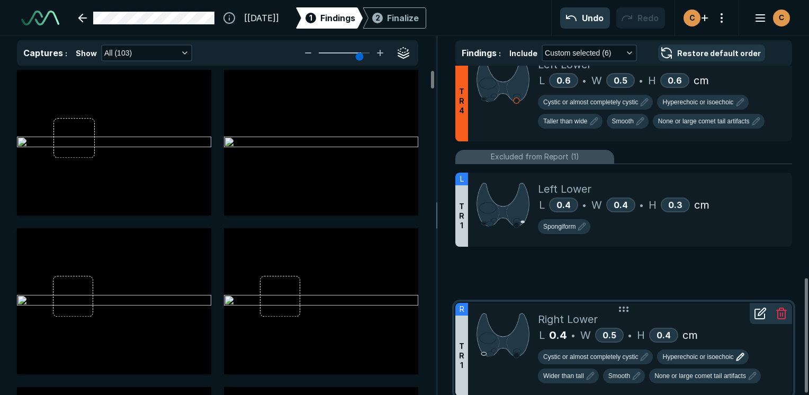
scroll to position [614, 0]
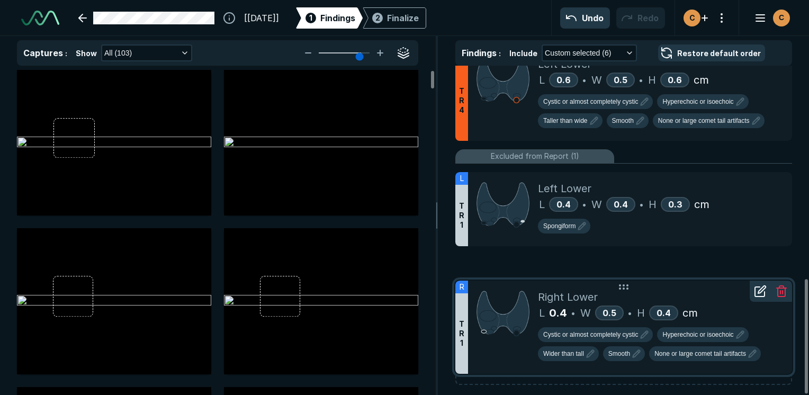
drag, startPoint x: 658, startPoint y: 187, endPoint x: 665, endPoint y: 281, distance: 94.0
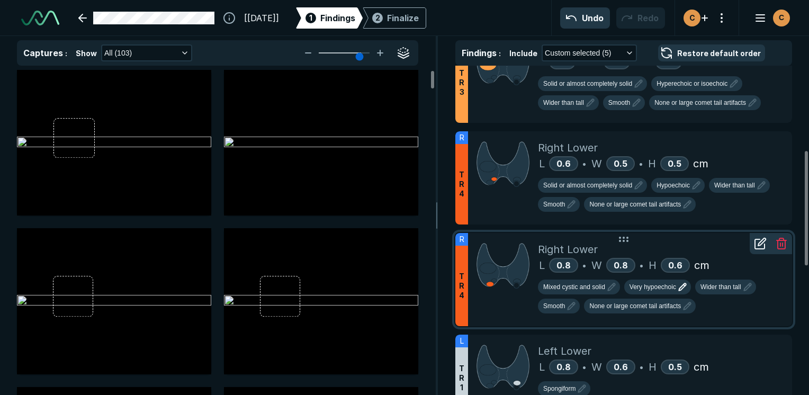
scroll to position [191, 0]
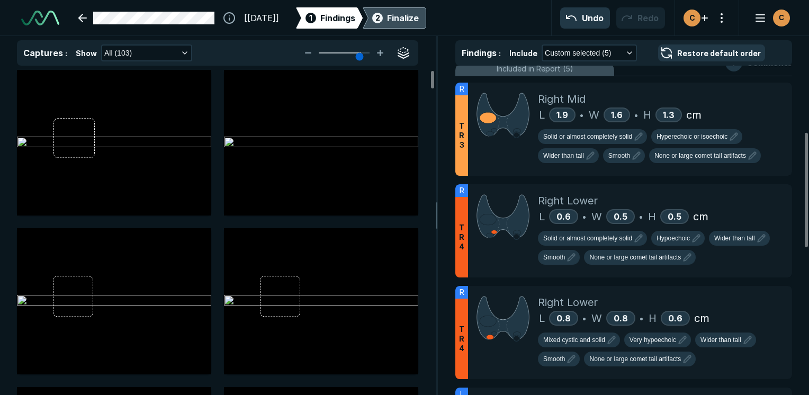
click at [419, 19] on div "Finalize" at bounding box center [403, 18] width 32 height 13
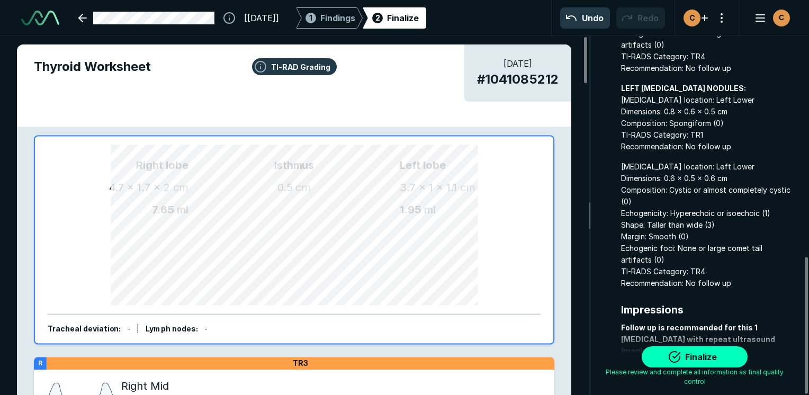
scroll to position [580, 0]
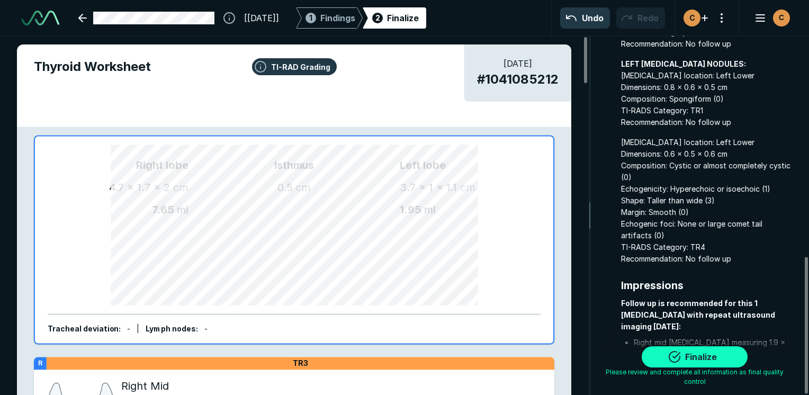
click at [693, 361] on button "Finalize" at bounding box center [695, 356] width 106 height 21
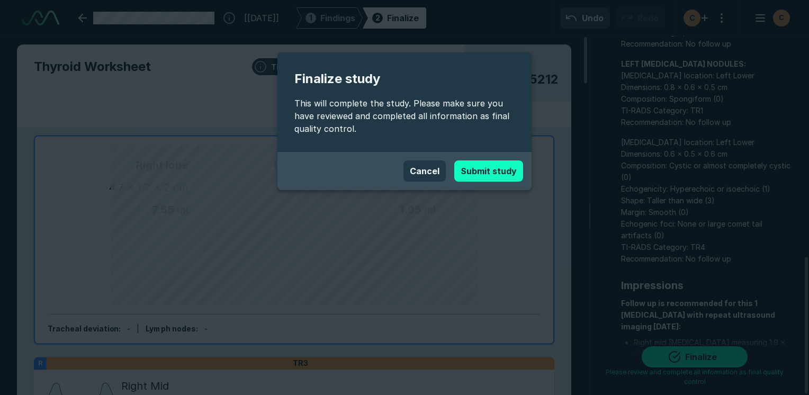
click at [495, 169] on button "Submit study" at bounding box center [488, 170] width 69 height 21
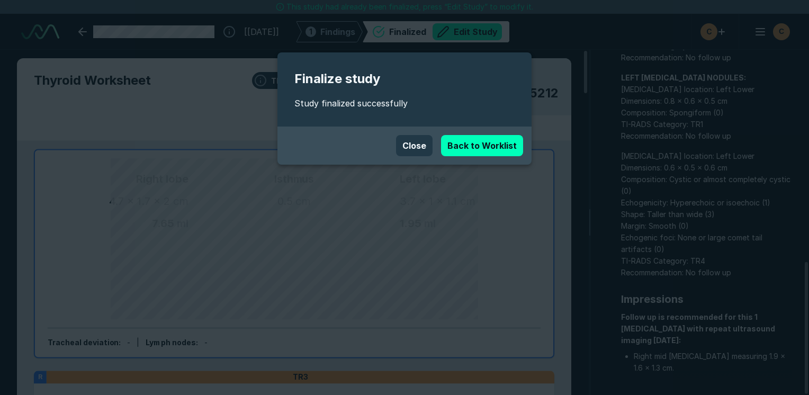
scroll to position [2893, 5002]
click at [480, 138] on link "Back to Worklist" at bounding box center [482, 145] width 82 height 21
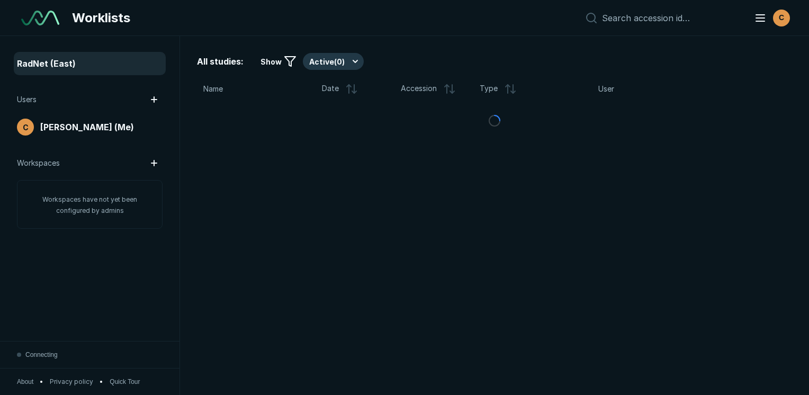
scroll to position [2785, 4023]
